Goal: Communication & Community: Answer question/provide support

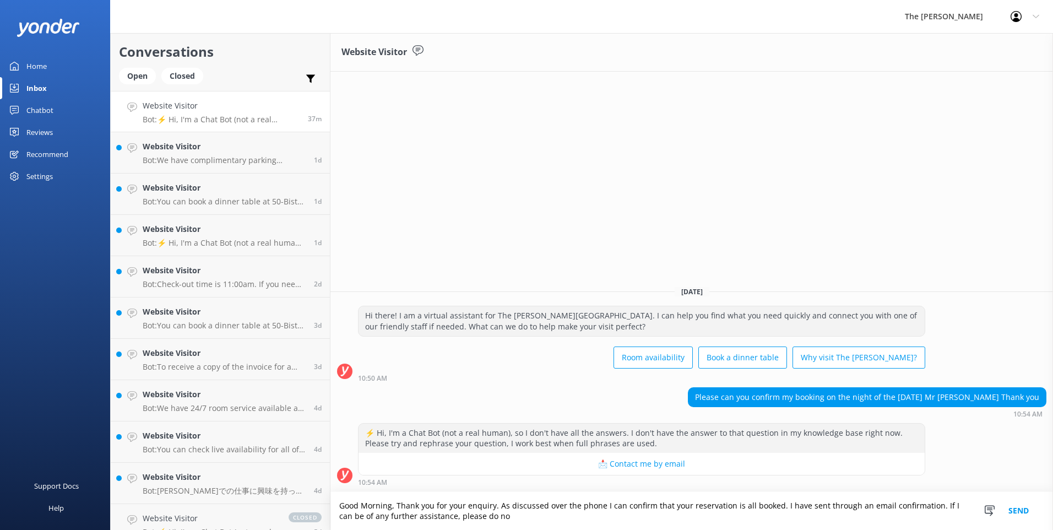
click at [496, 516] on textarea "Good Morning, Thank you for your enquiry. As discussed over the phone I can con…" at bounding box center [691, 511] width 723 height 38
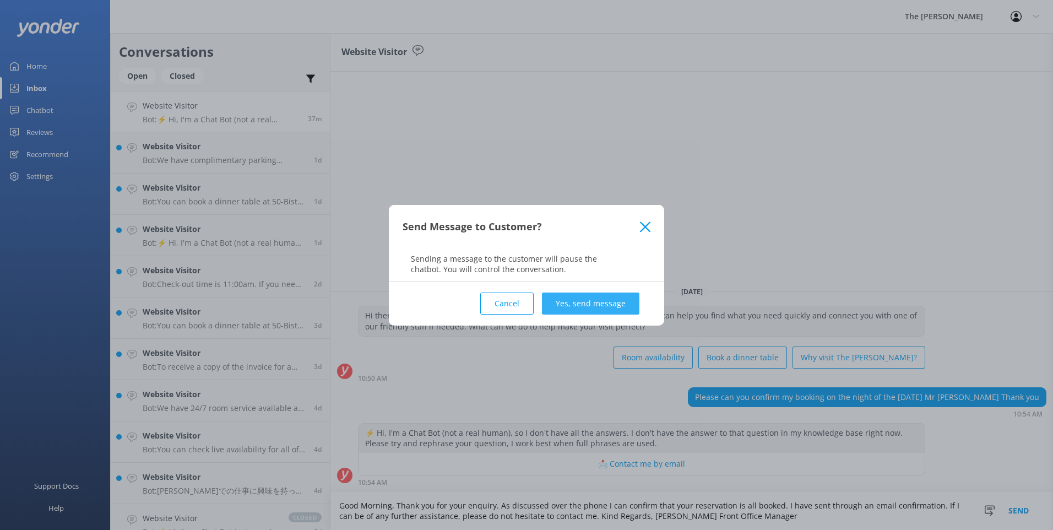
type textarea "Good Morning, Thank you for your enquiry. As discussed over the phone I can con…"
click at [619, 310] on button "Yes, send message" at bounding box center [590, 303] width 97 height 22
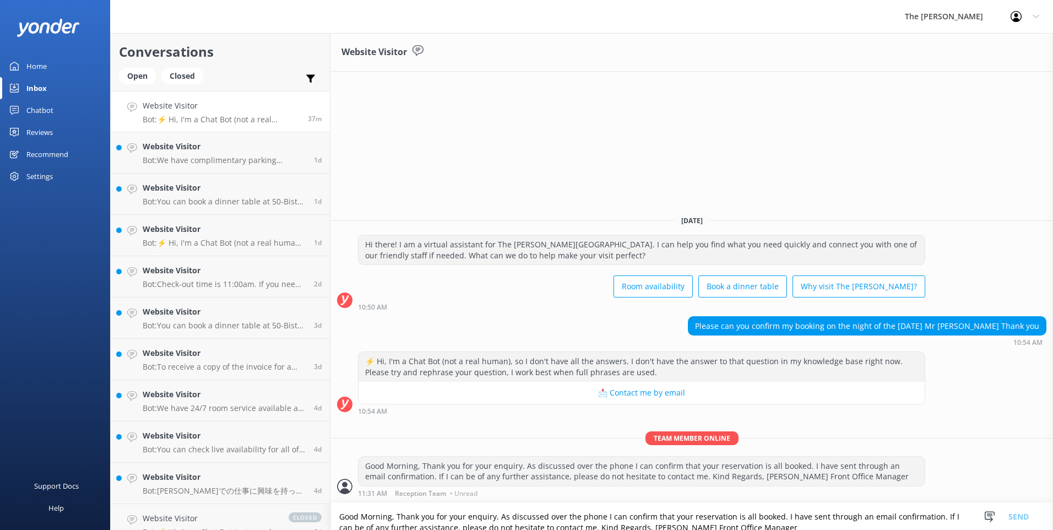
drag, startPoint x: 902, startPoint y: 113, endPoint x: 590, endPoint y: 44, distance: 320.1
click at [899, 114] on div "Website Visitor [DATE] Hi there! I am a virtual assistant for The [PERSON_NAME]…" at bounding box center [691, 281] width 723 height 497
click at [181, 149] on h4 "Website Visitor" at bounding box center [224, 146] width 163 height 12
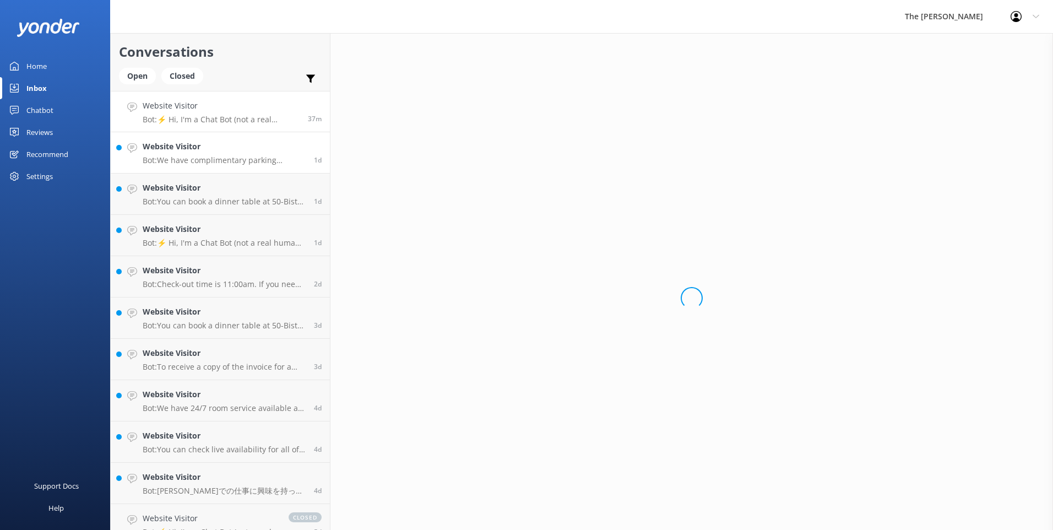
click at [202, 118] on p "Bot: ⚡ Hi, I'm a Chat Bot (not a real human), so I don't have all the answers. …" at bounding box center [221, 120] width 157 height 10
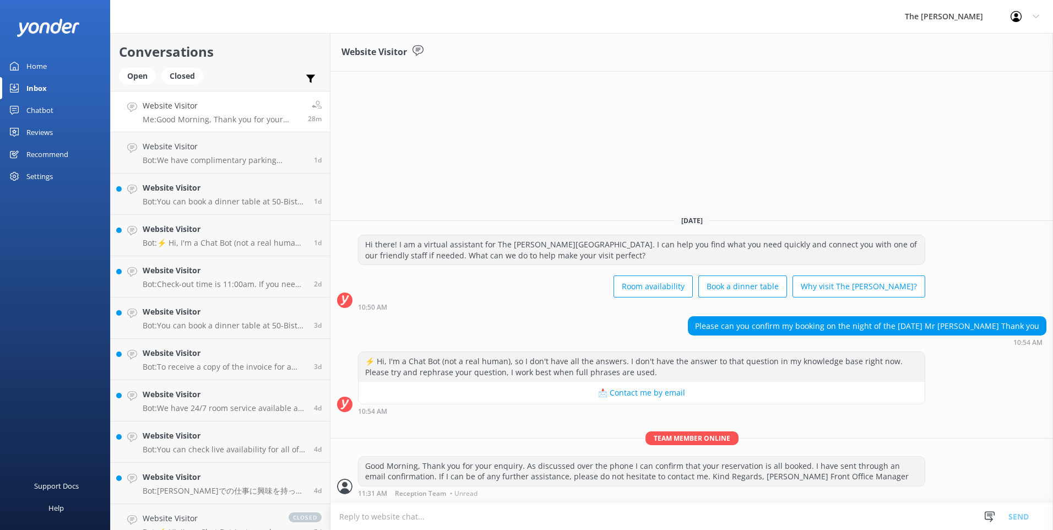
click at [997, 411] on div "⚡ Hi, I'm a Chat Bot (not a real human), so I don't have all the answers. I don…" at bounding box center [691, 382] width 723 height 63
